Goal: Task Accomplishment & Management: Manage account settings

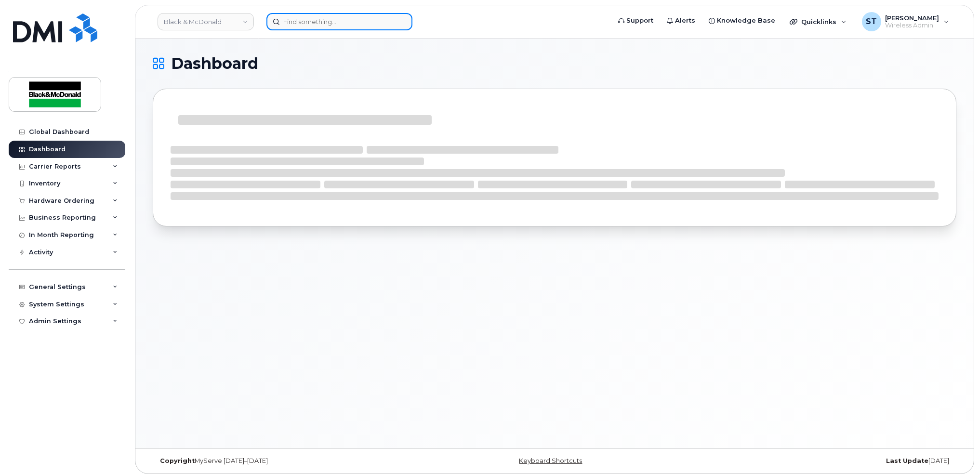
click at [305, 25] on input at bounding box center [339, 21] width 146 height 17
paste input "6478815300"
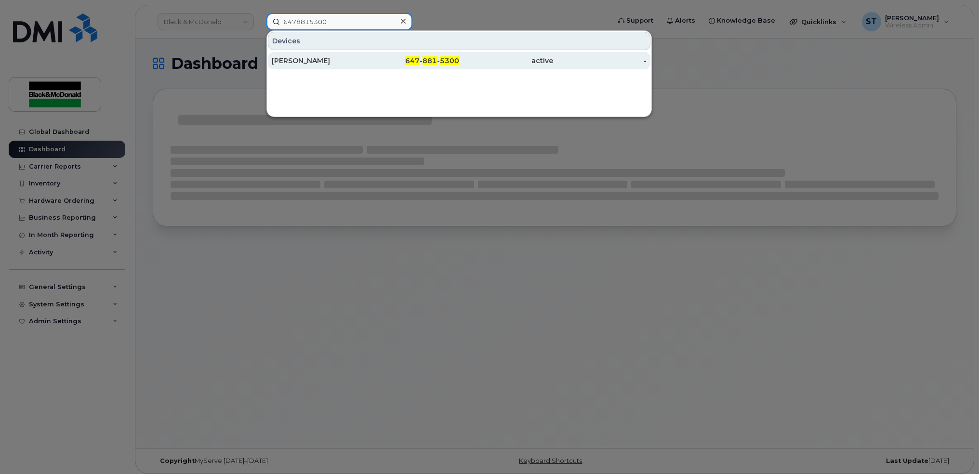
type input "6478815300"
click at [296, 60] on div "[PERSON_NAME]" at bounding box center [319, 61] width 94 height 10
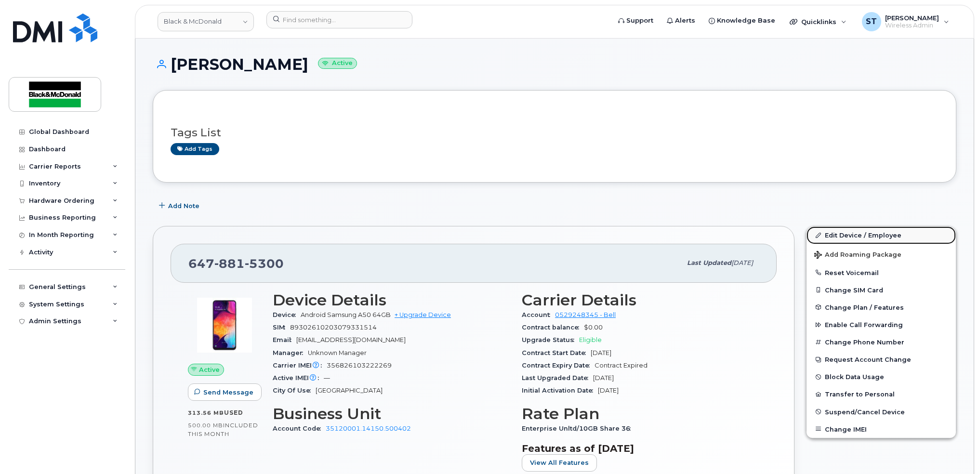
click at [836, 237] on link "Edit Device / Employee" at bounding box center [880, 234] width 149 height 17
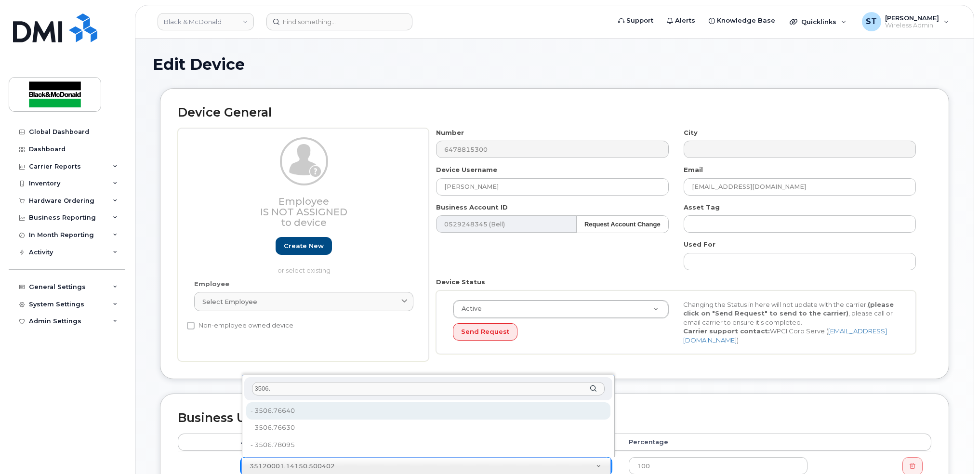
type input "3506."
type input "81191"
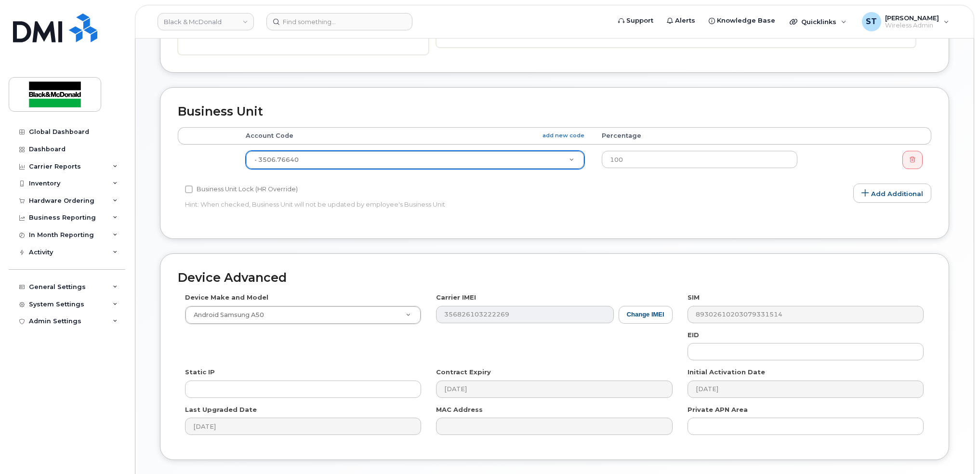
scroll to position [370, 0]
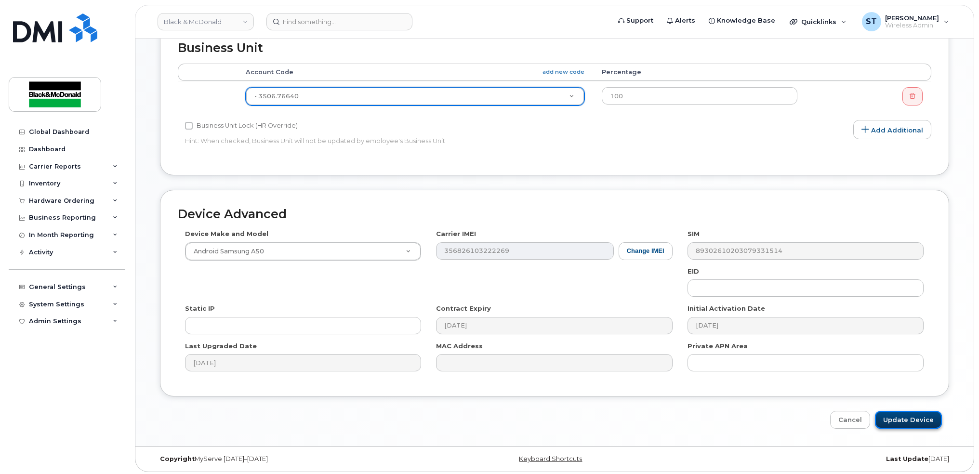
click at [900, 422] on input "Update Device" at bounding box center [908, 420] width 67 height 18
type input "Saving..."
